Goal: Task Accomplishment & Management: Use online tool/utility

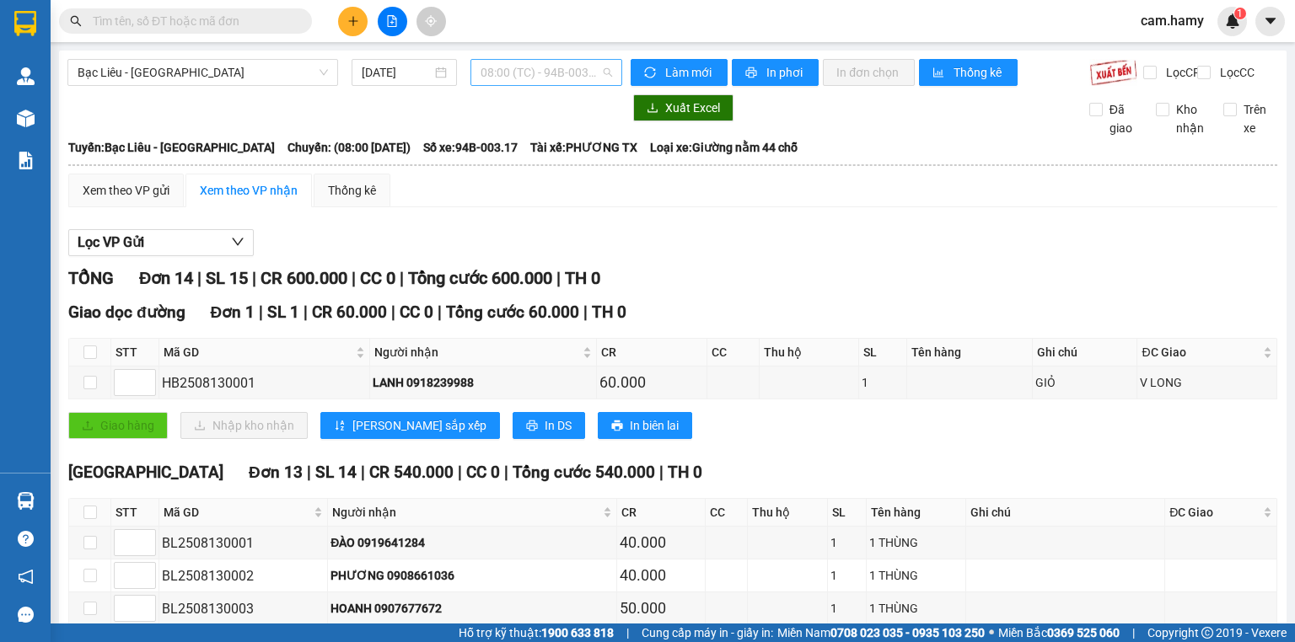
click at [499, 74] on span "08:00 (TC) - 94B-003.17" at bounding box center [546, 72] width 132 height 25
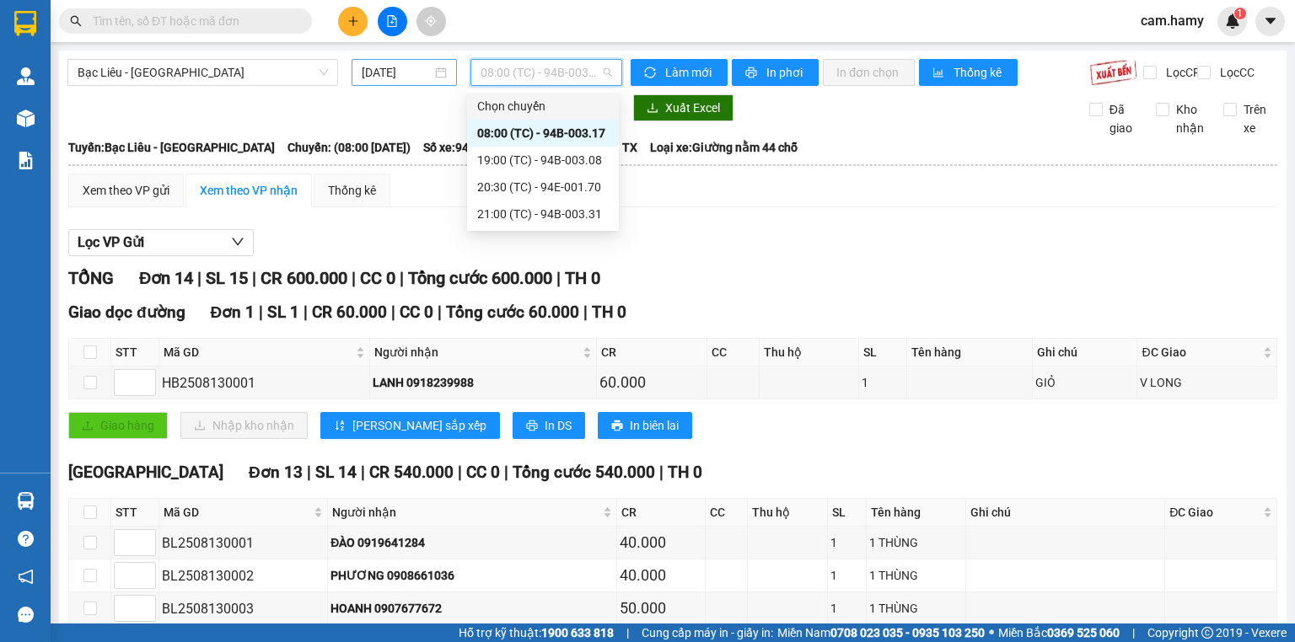
click at [410, 69] on input "[DATE]" at bounding box center [396, 72] width 69 height 19
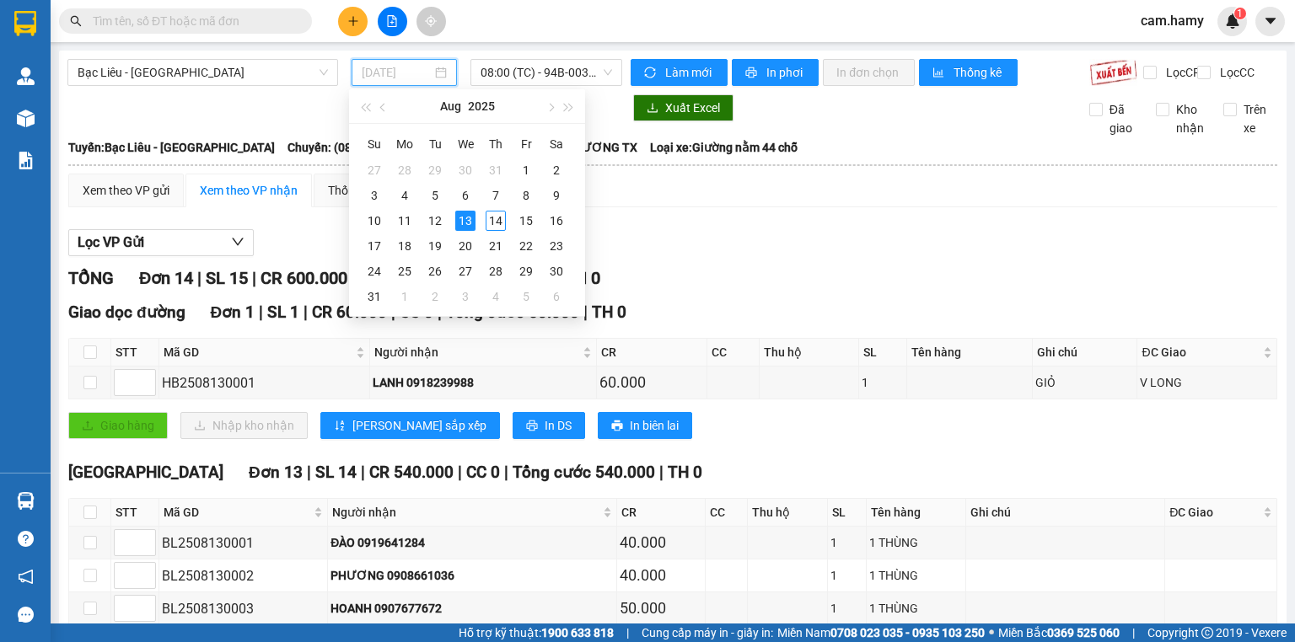
type input "[DATE]"
click at [748, 251] on div "Lọc VP Gửi" at bounding box center [672, 243] width 1209 height 28
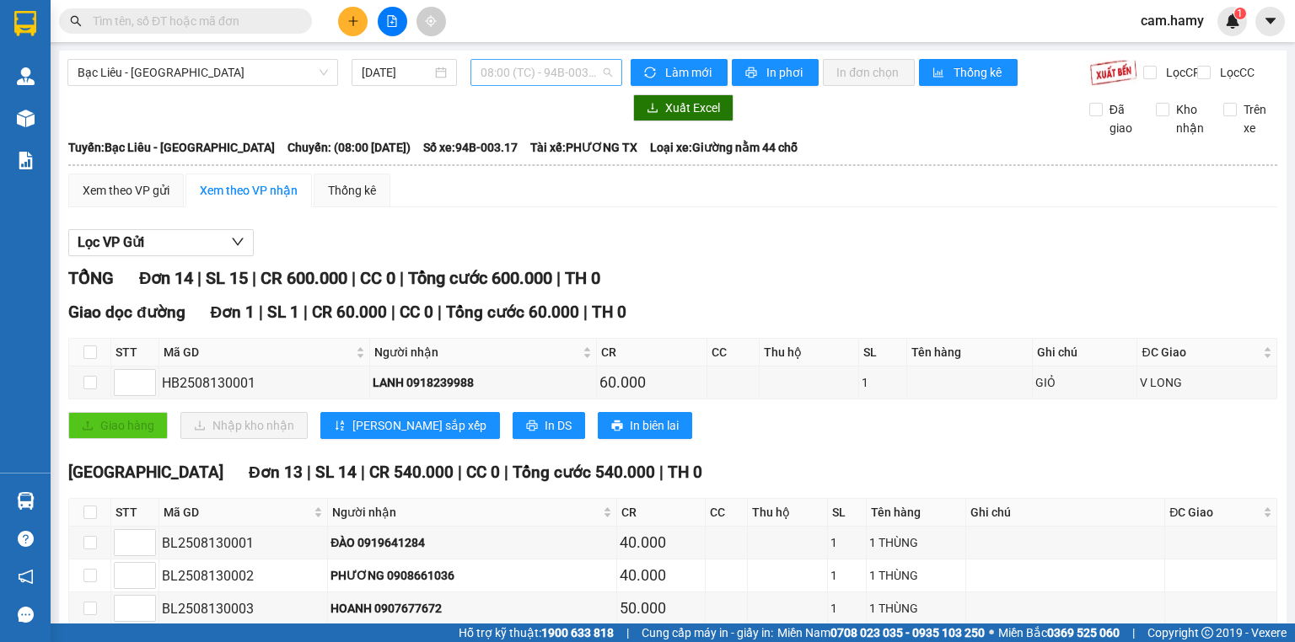
drag, startPoint x: 529, startPoint y: 68, endPoint x: 528, endPoint y: 78, distance: 9.4
click at [529, 72] on span "08:00 (TC) - 94B-003.17" at bounding box center [546, 72] width 132 height 25
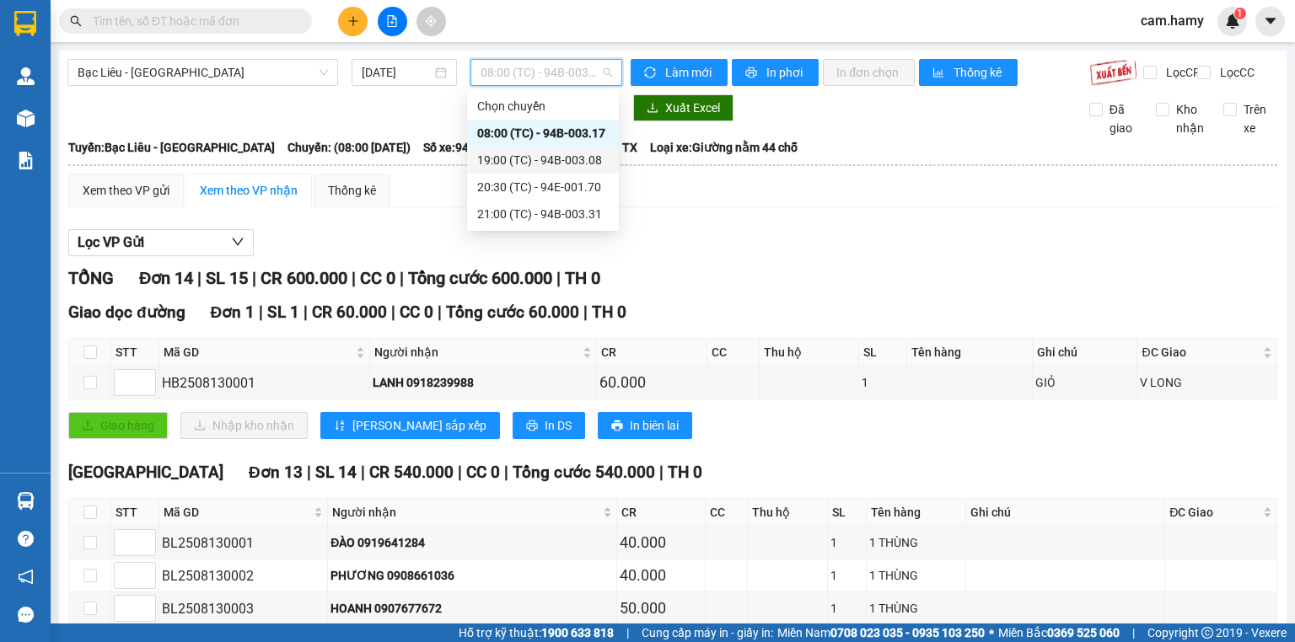
click at [533, 155] on div "19:00 (TC) - 94B-003.08" at bounding box center [542, 160] width 131 height 19
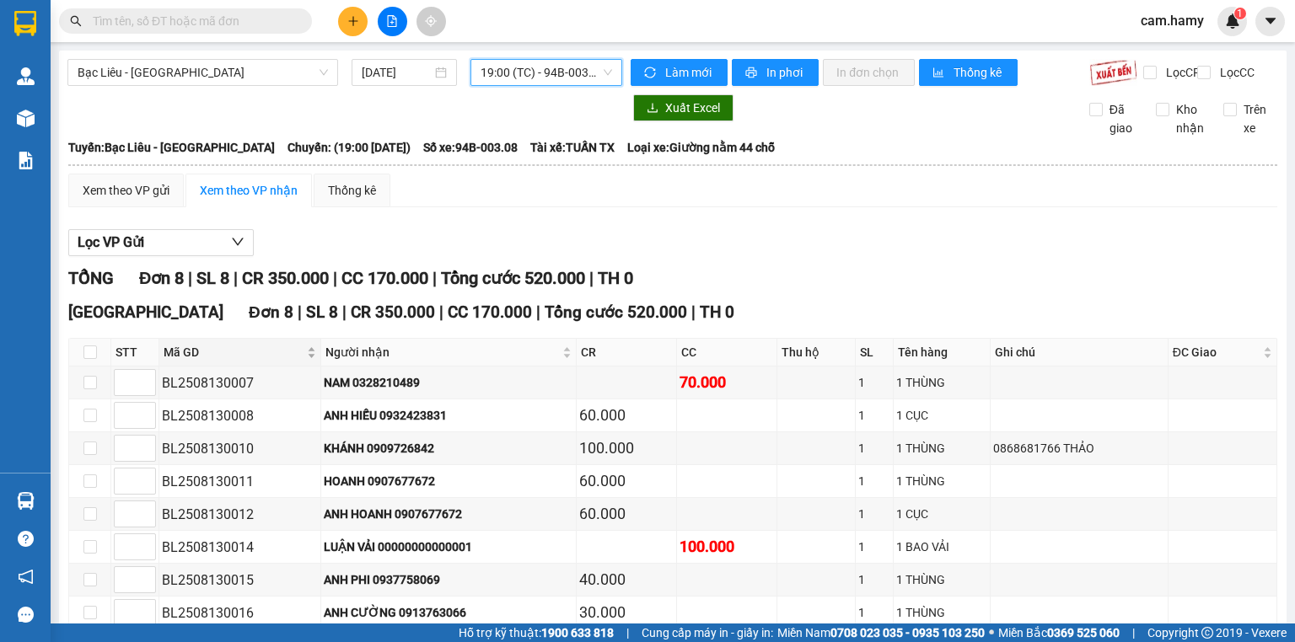
scroll to position [101, 0]
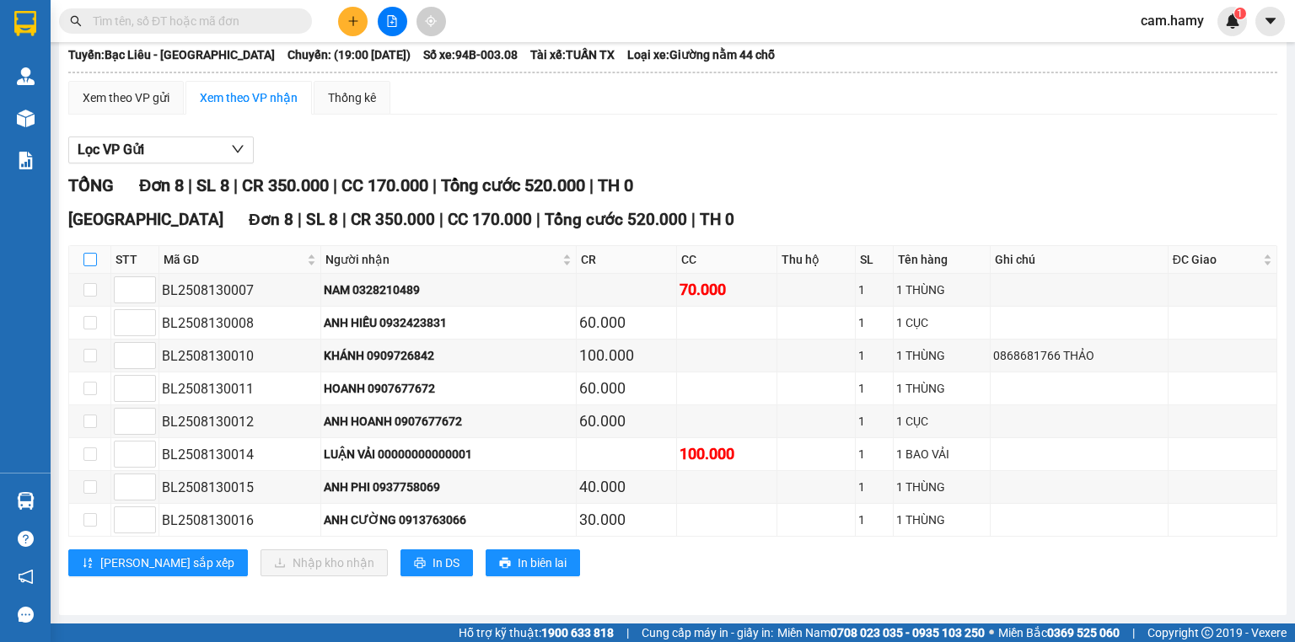
click at [84, 265] on input "checkbox" at bounding box center [89, 259] width 13 height 13
checkbox input "true"
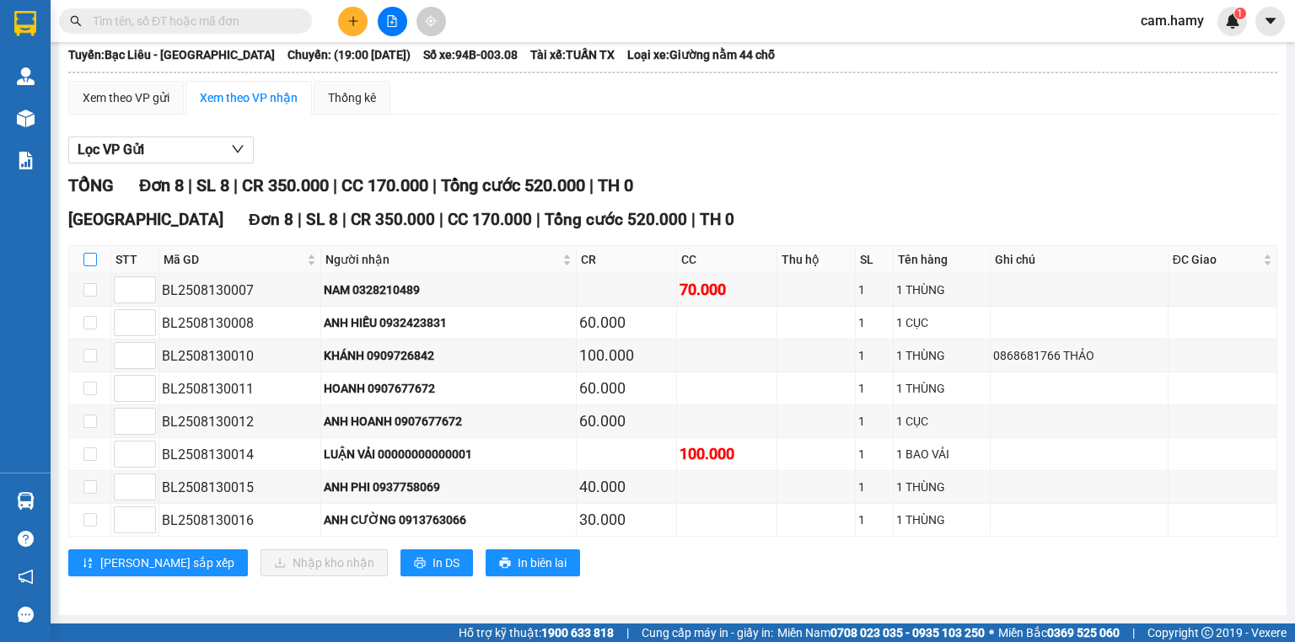
checkbox input "true"
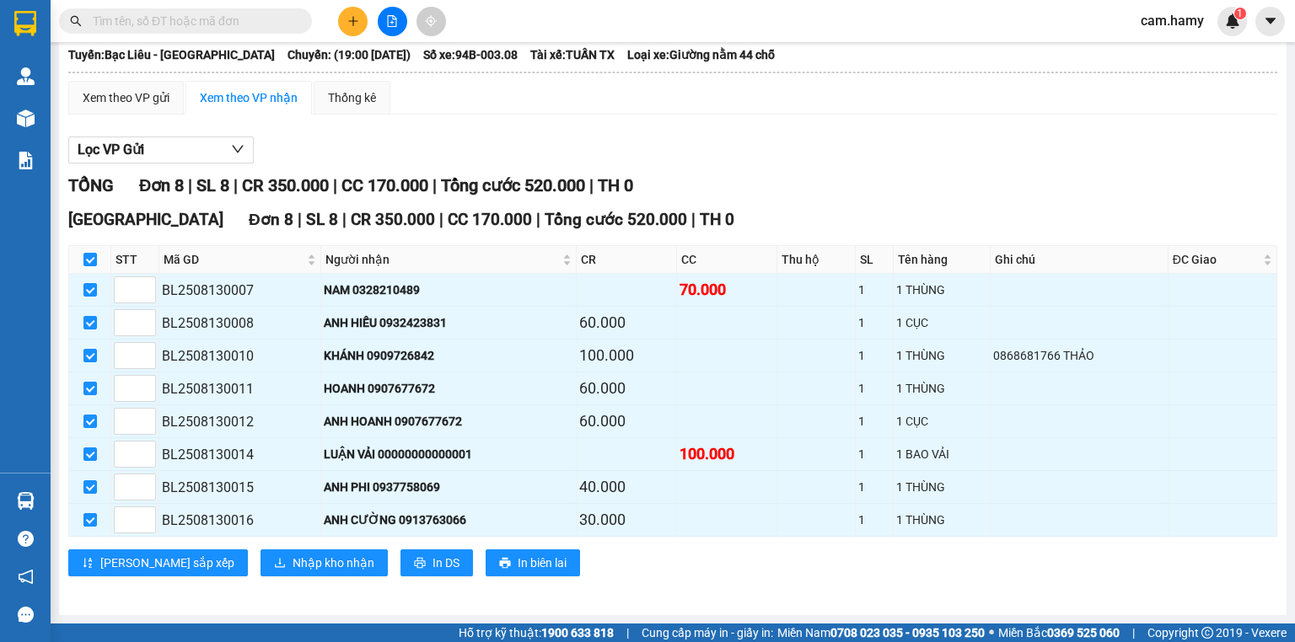
scroll to position [0, 0]
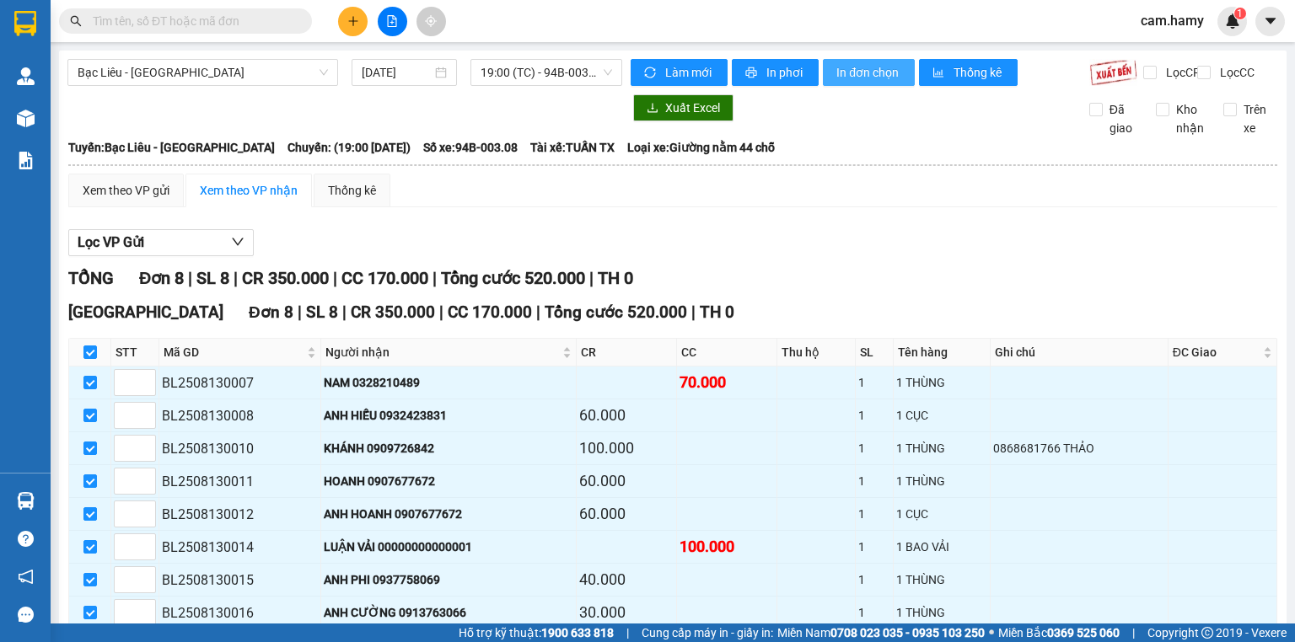
click at [846, 82] on button "In đơn chọn" at bounding box center [869, 72] width 92 height 27
click at [496, 82] on span "19:00 (TC) - 94B-003.08" at bounding box center [546, 72] width 132 height 25
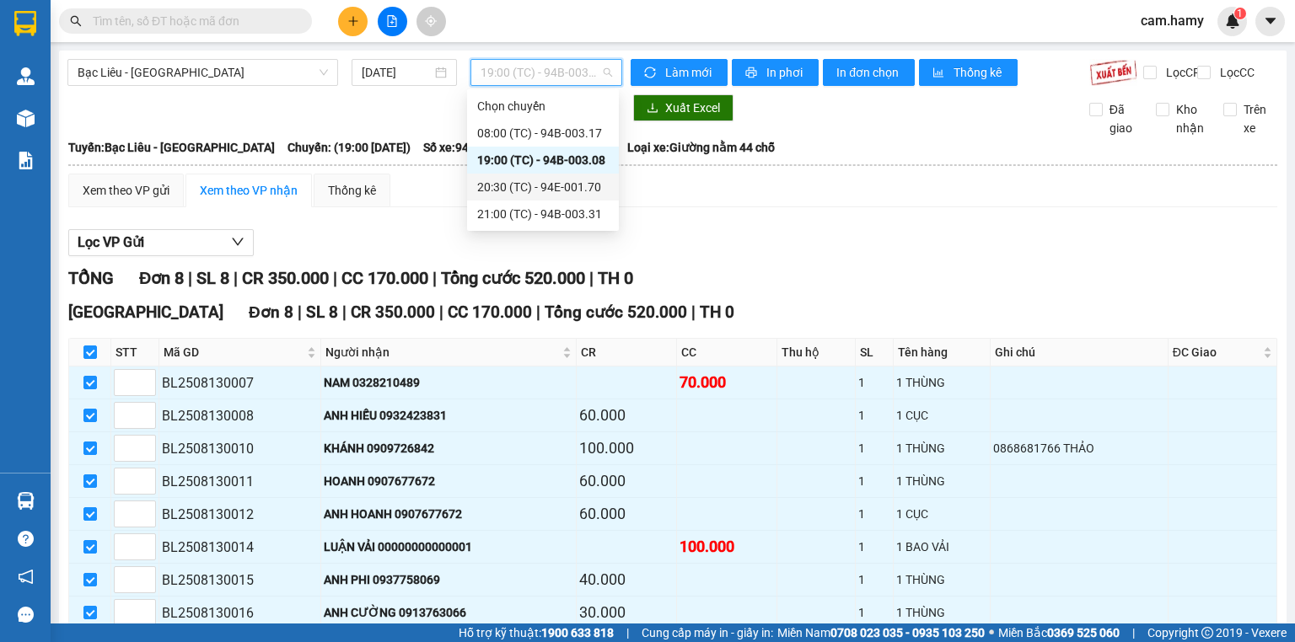
click at [533, 192] on div "20:30 (TC) - 94E-001.70" at bounding box center [542, 187] width 131 height 19
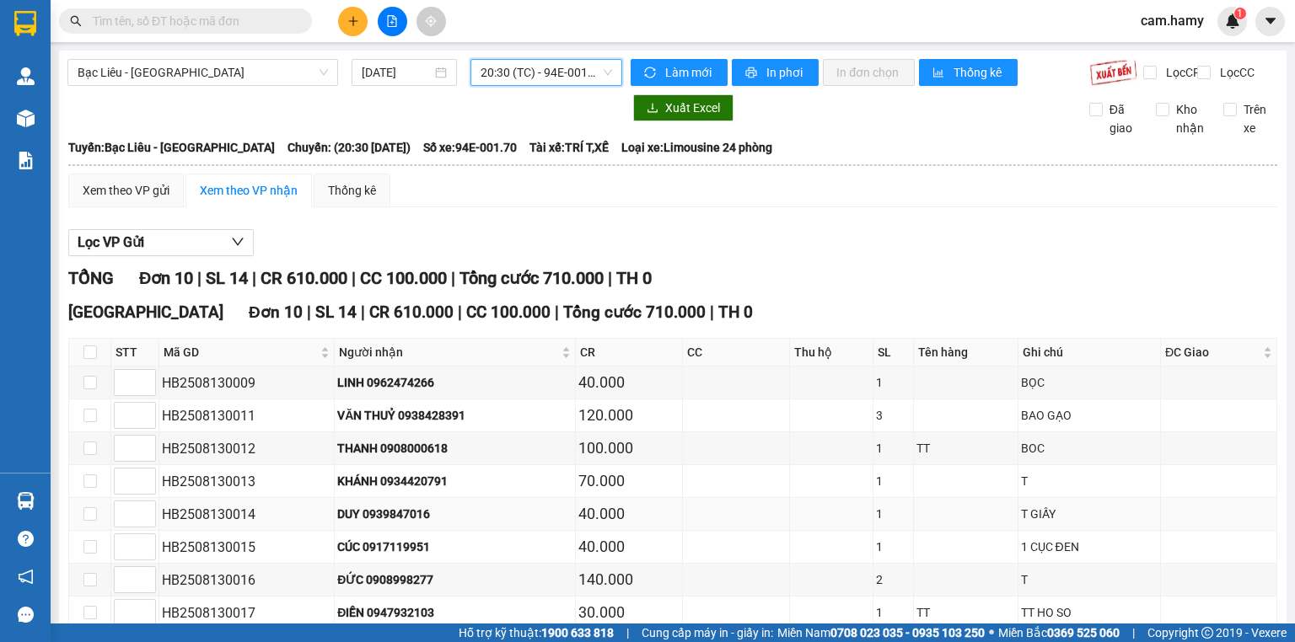
scroll to position [166, 0]
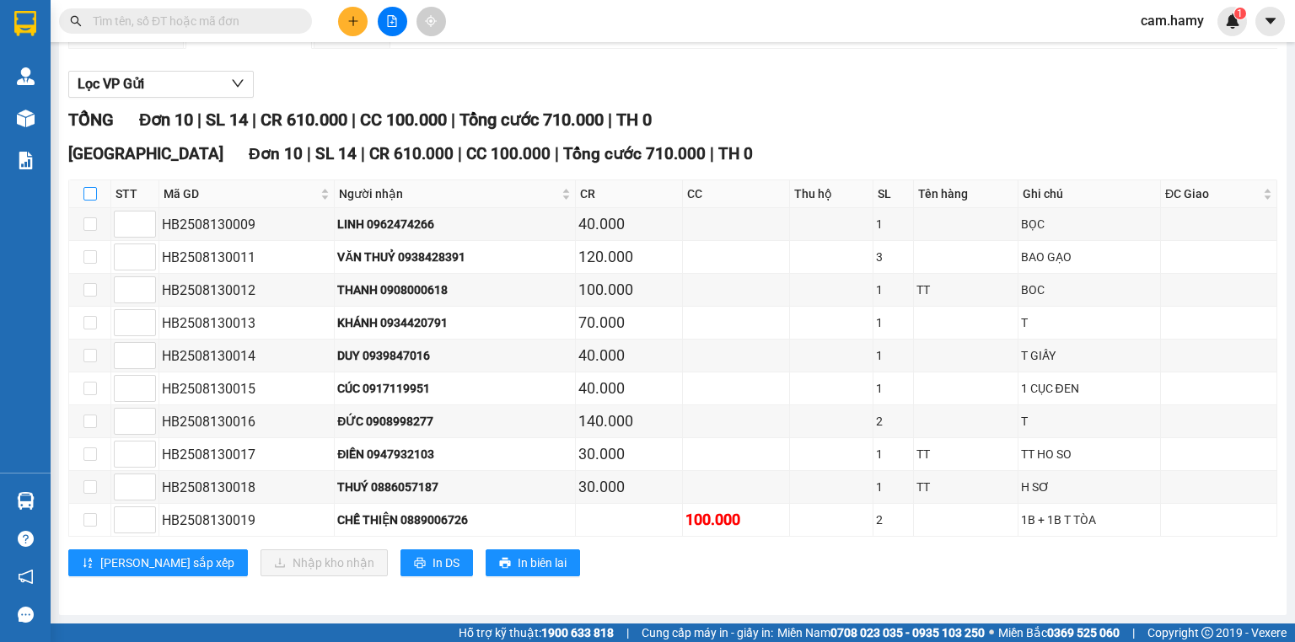
click at [93, 203] on label at bounding box center [89, 194] width 13 height 19
click at [93, 201] on input "checkbox" at bounding box center [89, 193] width 13 height 13
checkbox input "true"
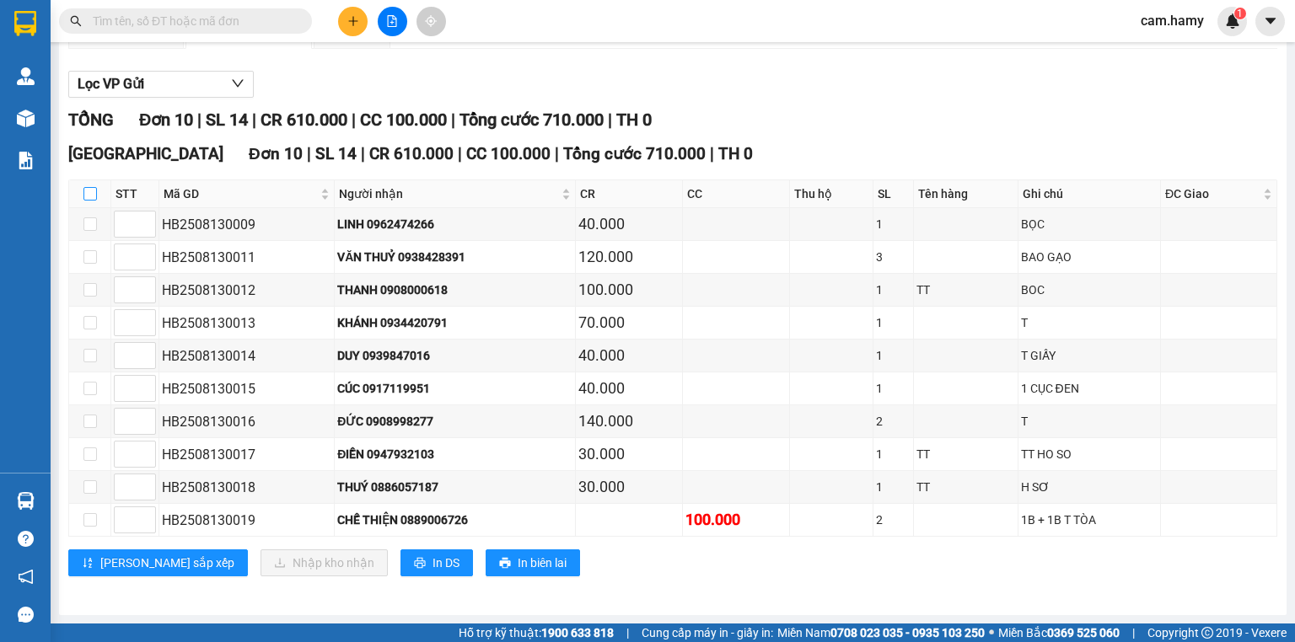
checkbox input "true"
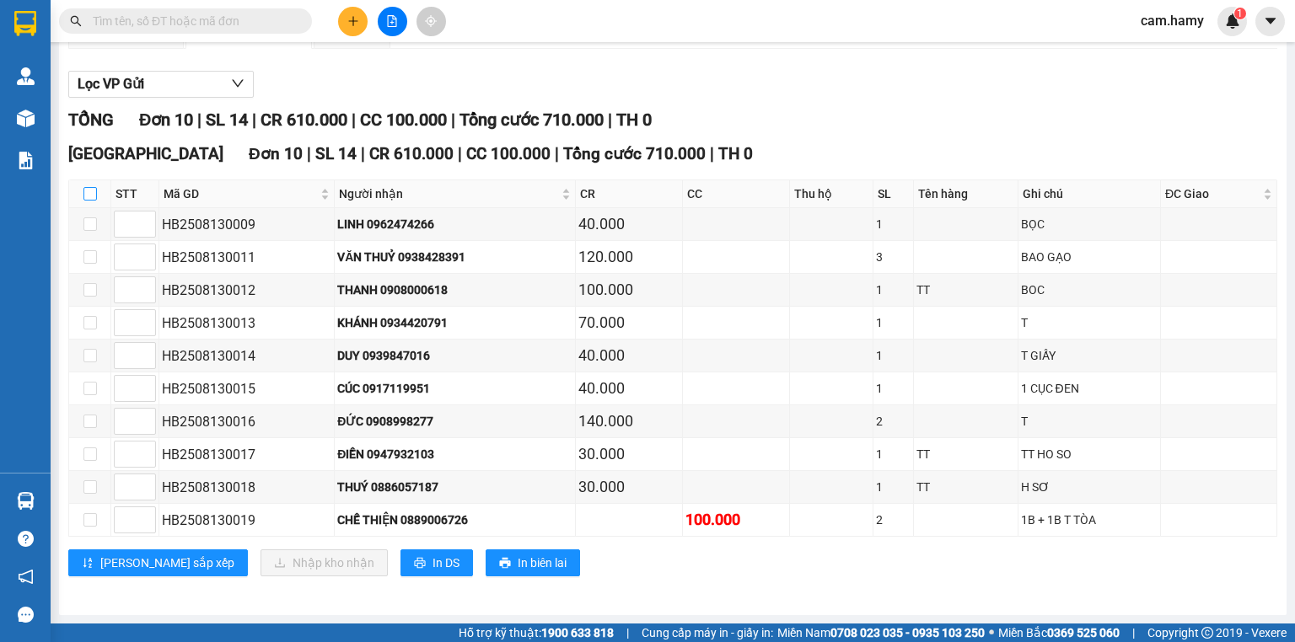
checkbox input "true"
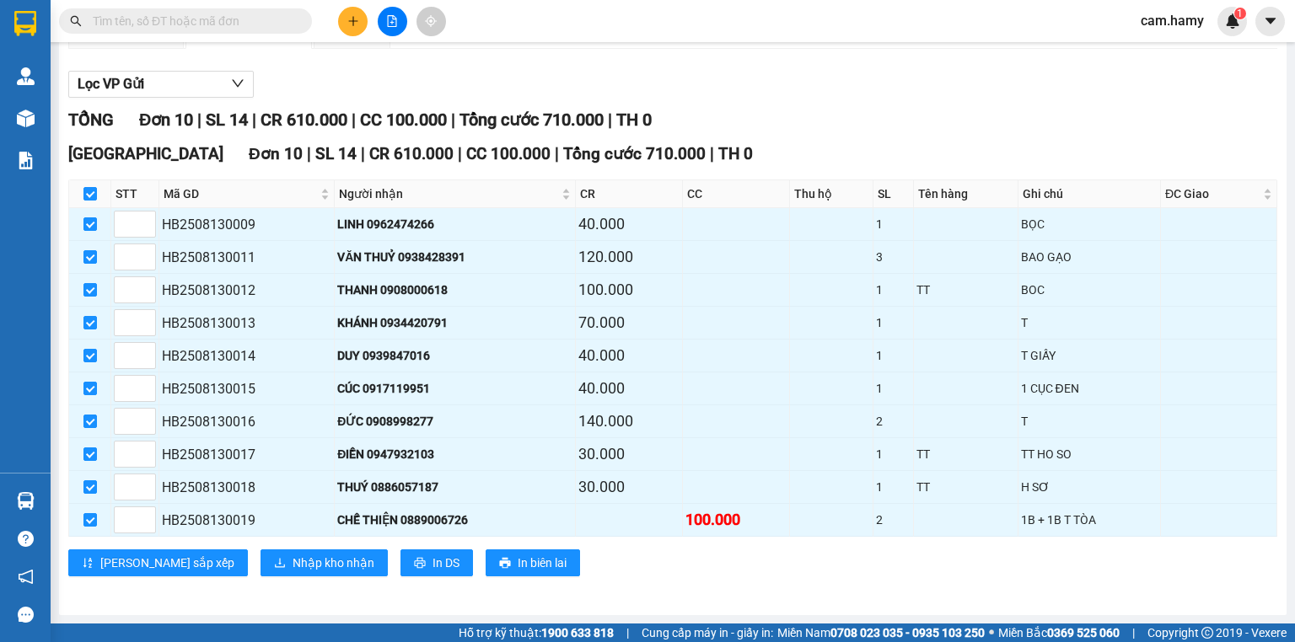
scroll to position [0, 0]
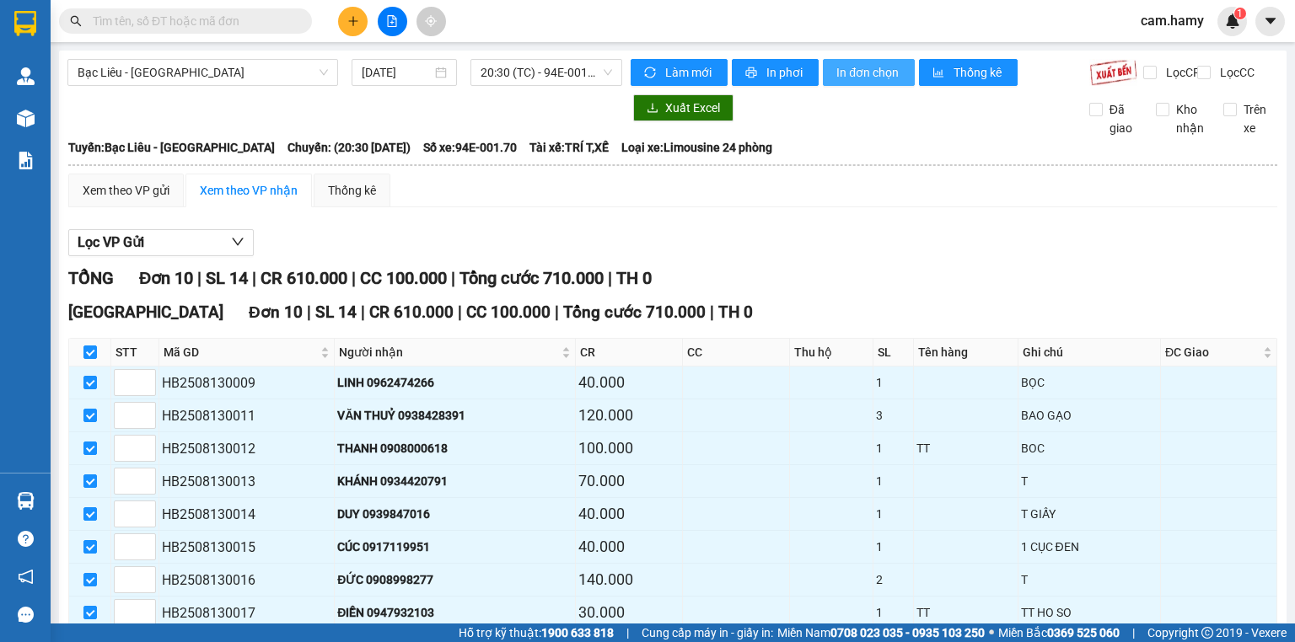
click at [859, 84] on button "In đơn chọn" at bounding box center [869, 72] width 92 height 27
click at [544, 82] on span "20:30 (TC) - 94E-001.70" at bounding box center [546, 72] width 132 height 25
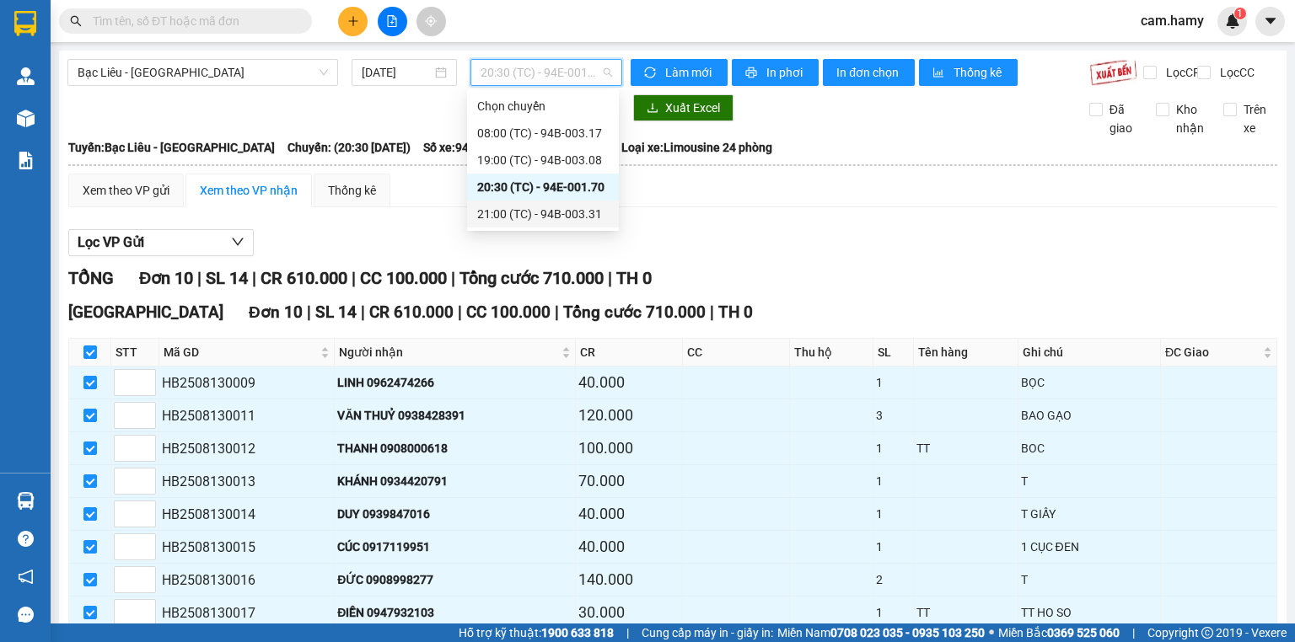
click at [550, 209] on div "21:00 (TC) - 94B-003.31" at bounding box center [542, 214] width 131 height 19
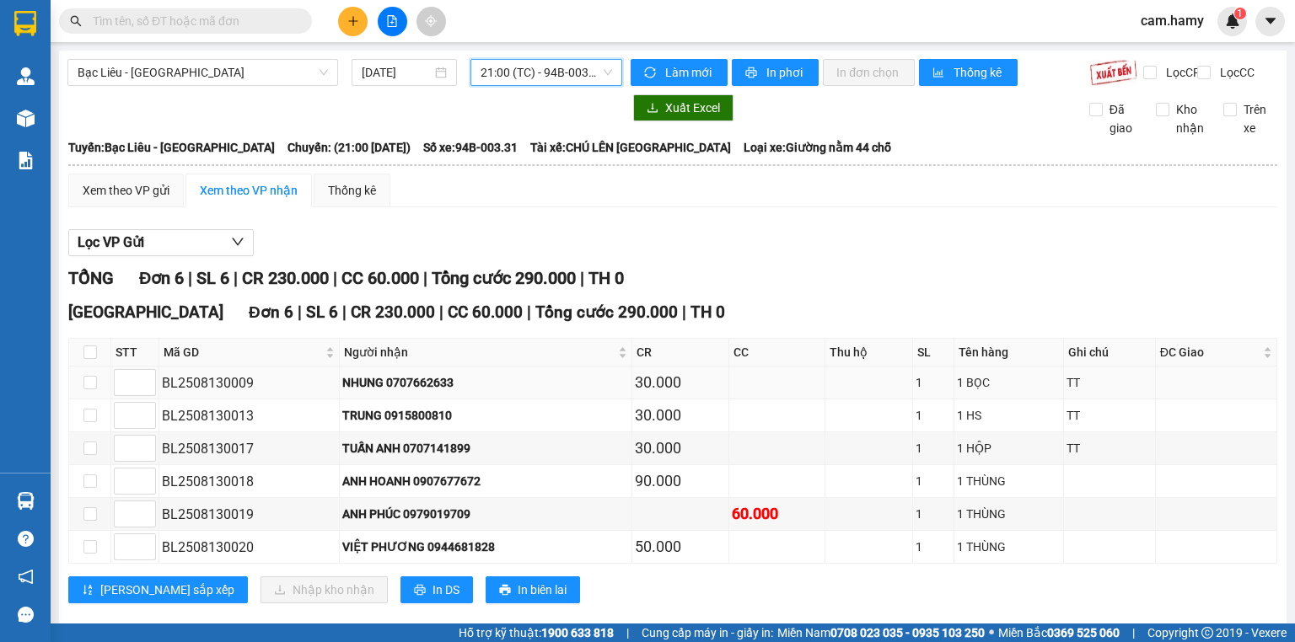
scroll to position [37, 0]
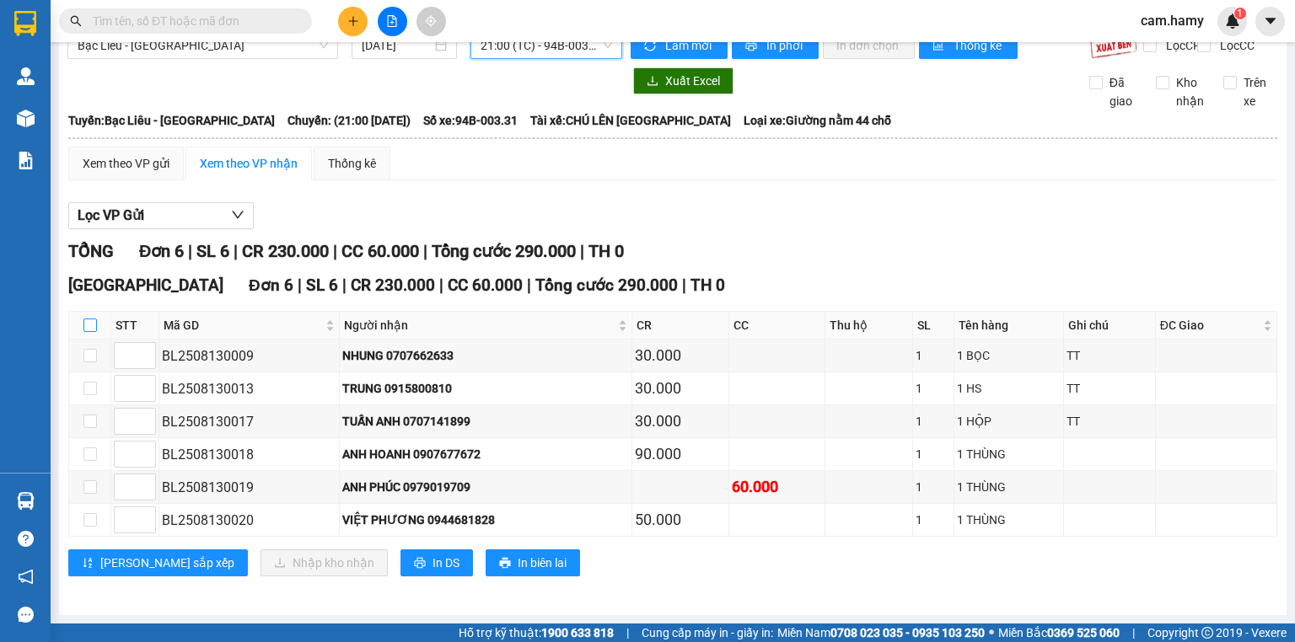
click at [94, 328] on input "checkbox" at bounding box center [89, 325] width 13 height 13
checkbox input "true"
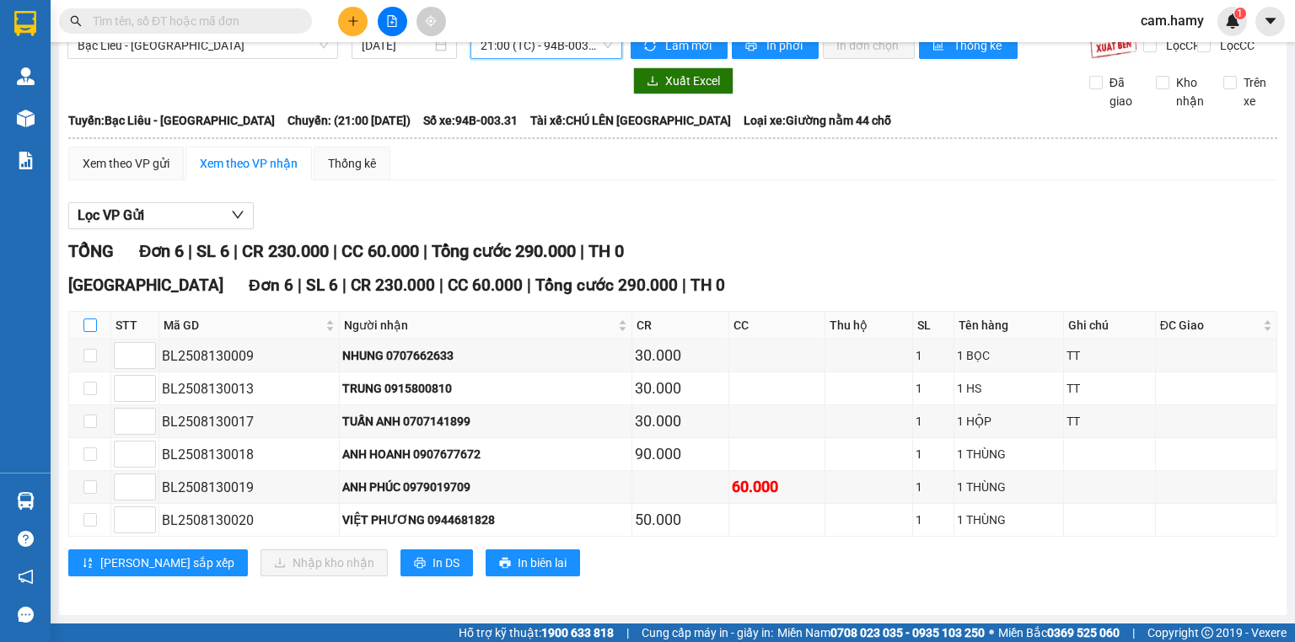
checkbox input "true"
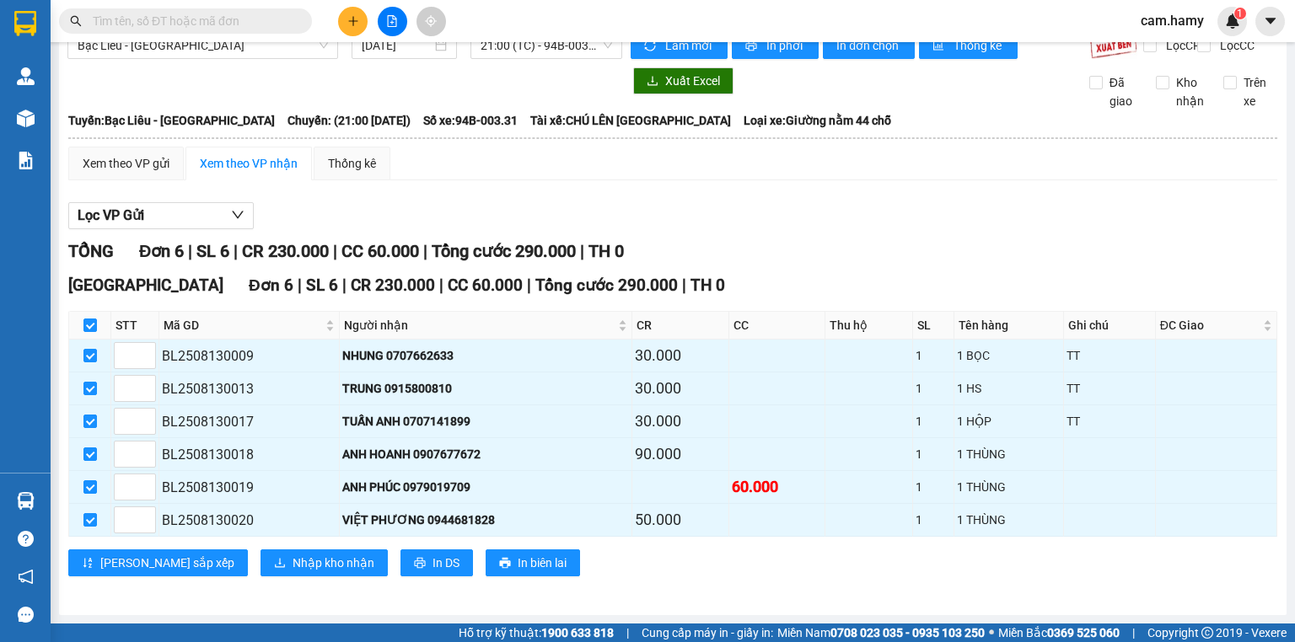
scroll to position [0, 0]
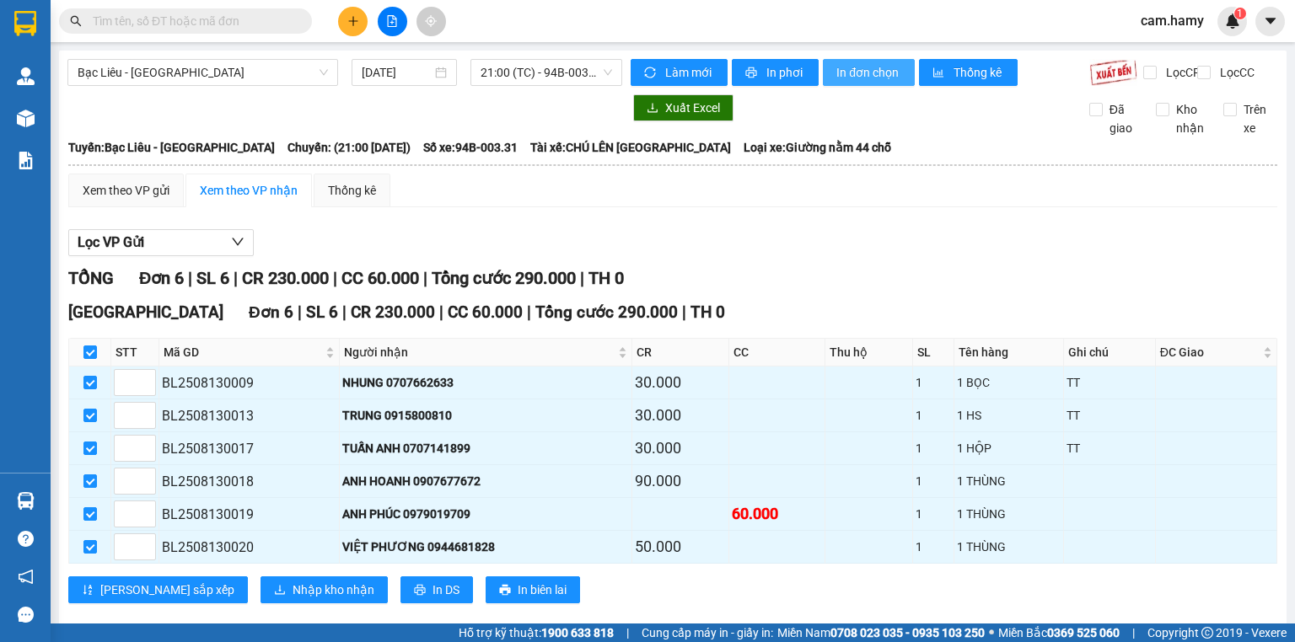
click at [869, 75] on span "In đơn chọn" at bounding box center [868, 72] width 65 height 19
